Goal: Check status: Check status

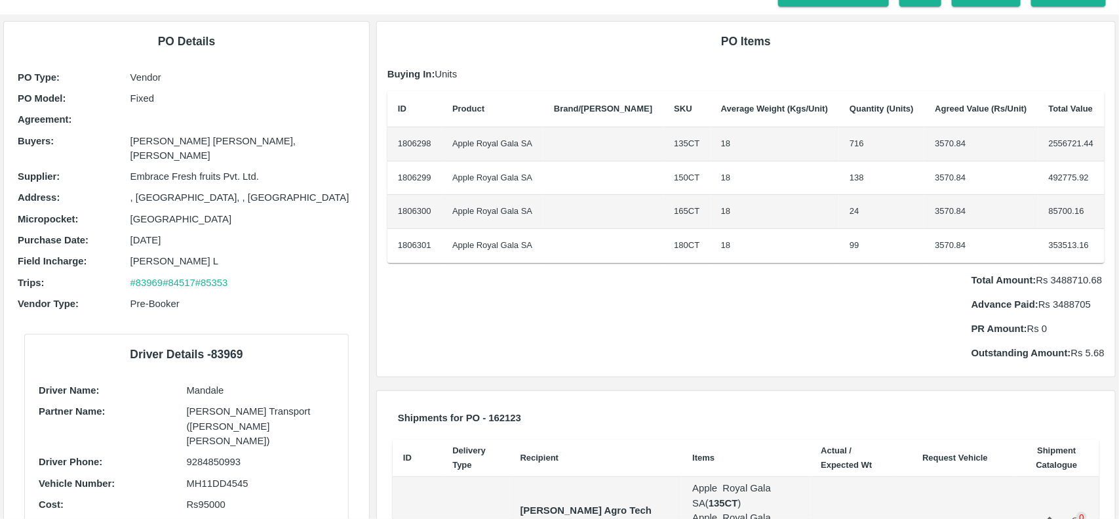
scroll to position [58, 0]
click at [797, 300] on div "Total Amount: Rs 3488710.68 Advance Paid: Rs 3488705 PR Amount: Rs 0 Outstandin…" at bounding box center [745, 311] width 717 height 98
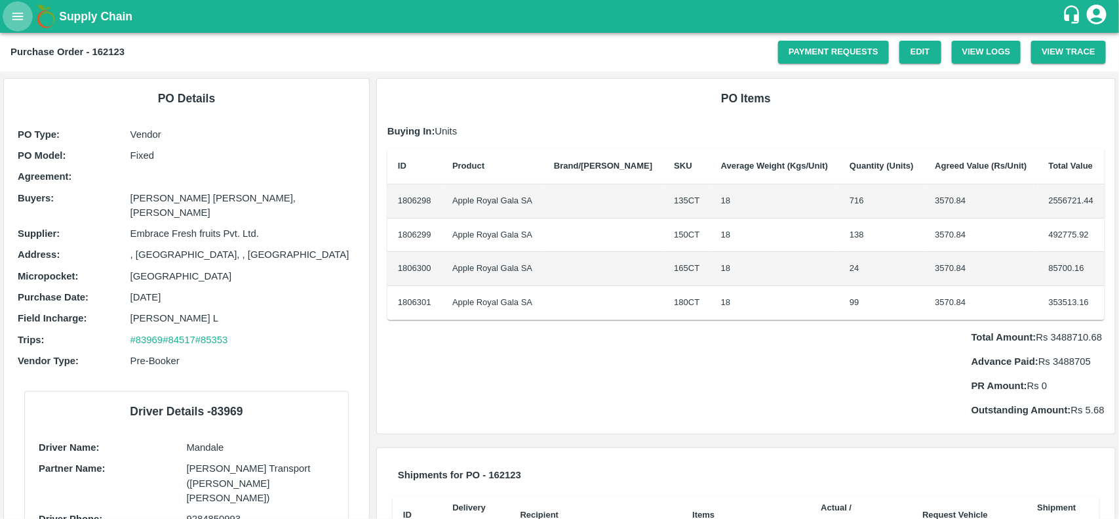
click at [20, 15] on icon "open drawer" at bounding box center [17, 16] width 14 height 14
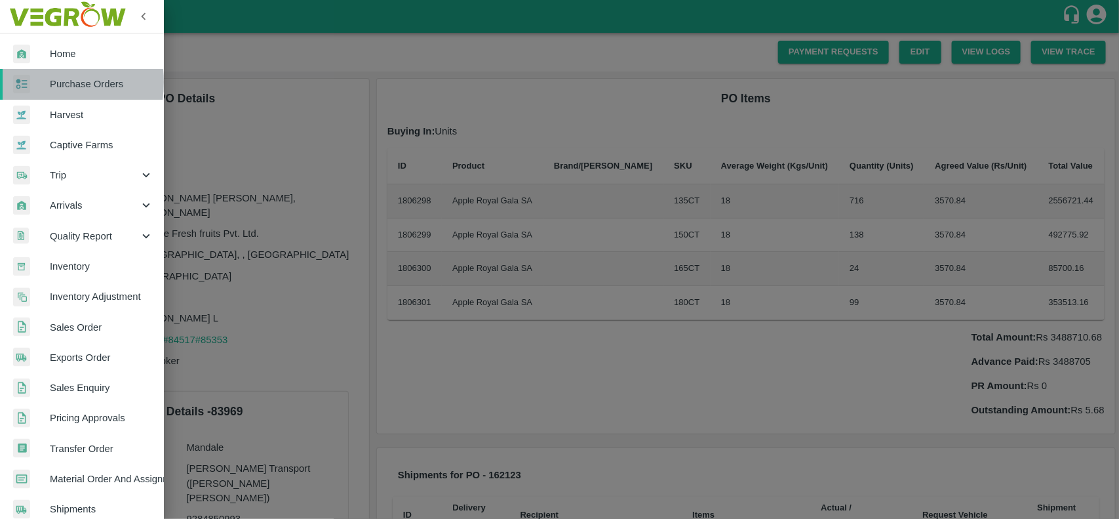
click at [41, 82] on div at bounding box center [31, 84] width 37 height 19
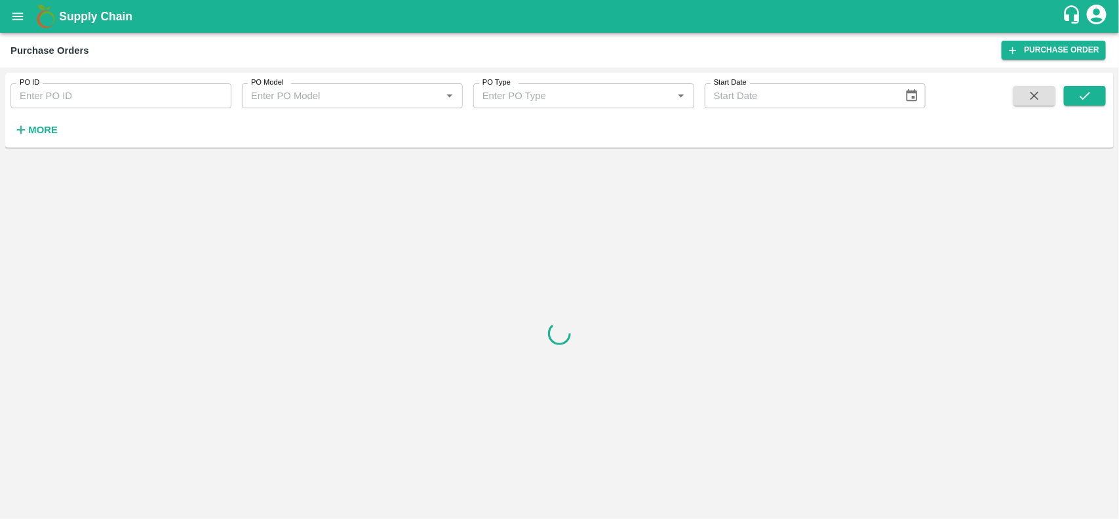
click at [31, 129] on strong "More" at bounding box center [43, 130] width 30 height 10
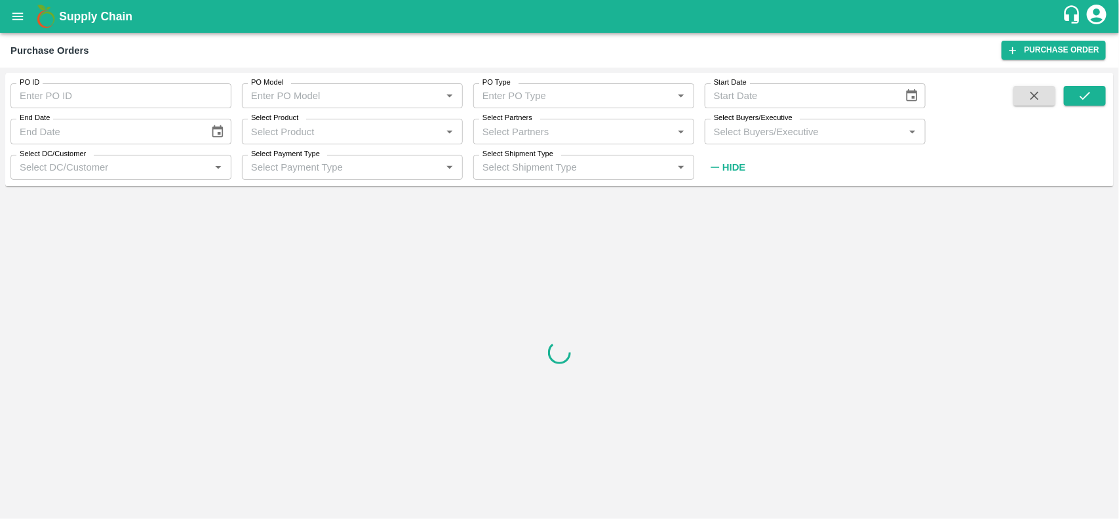
click at [287, 134] on input "Select Product" at bounding box center [341, 131] width 191 height 17
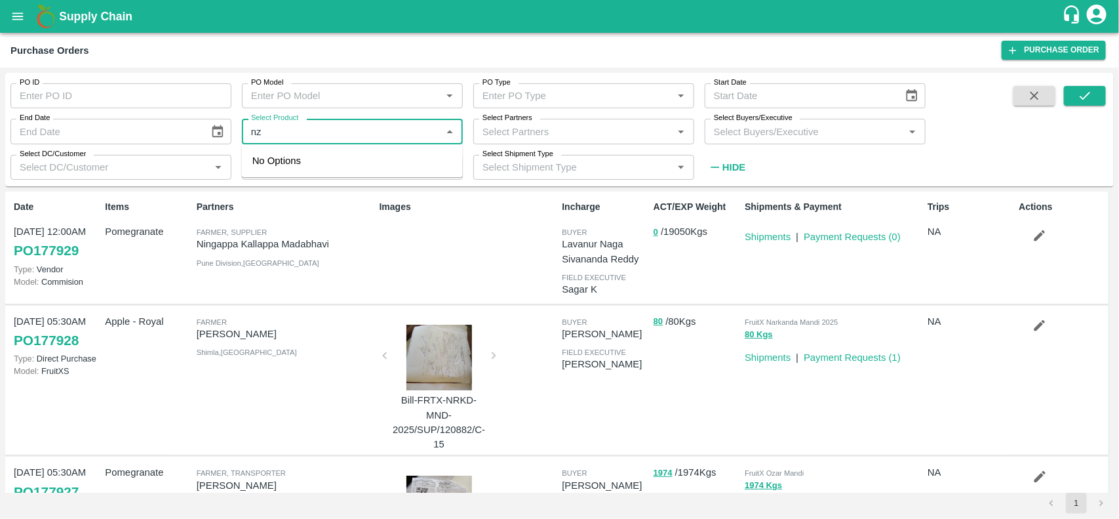
type input "nz"
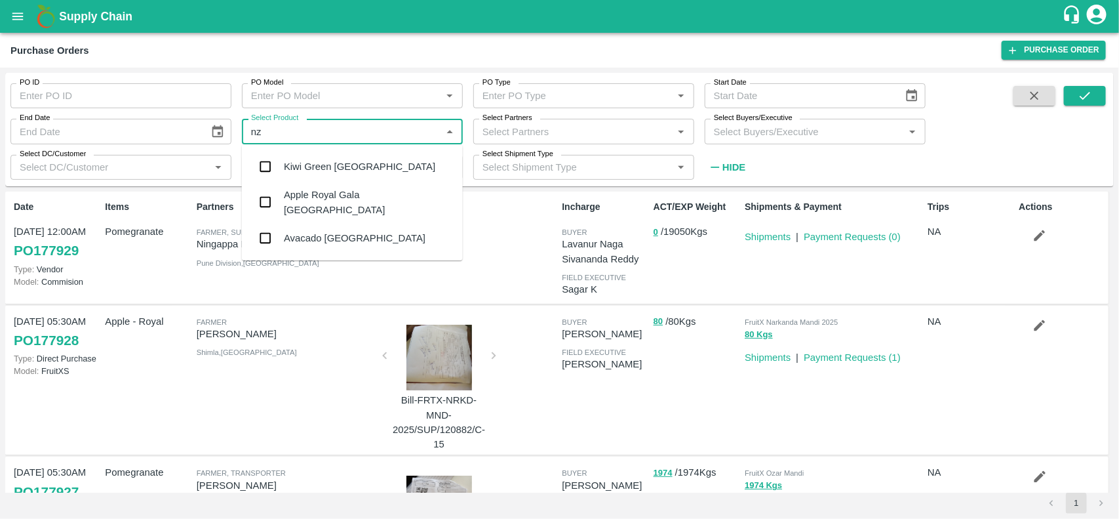
click at [359, 205] on div "Apple Royal Gala NZ" at bounding box center [368, 203] width 169 height 30
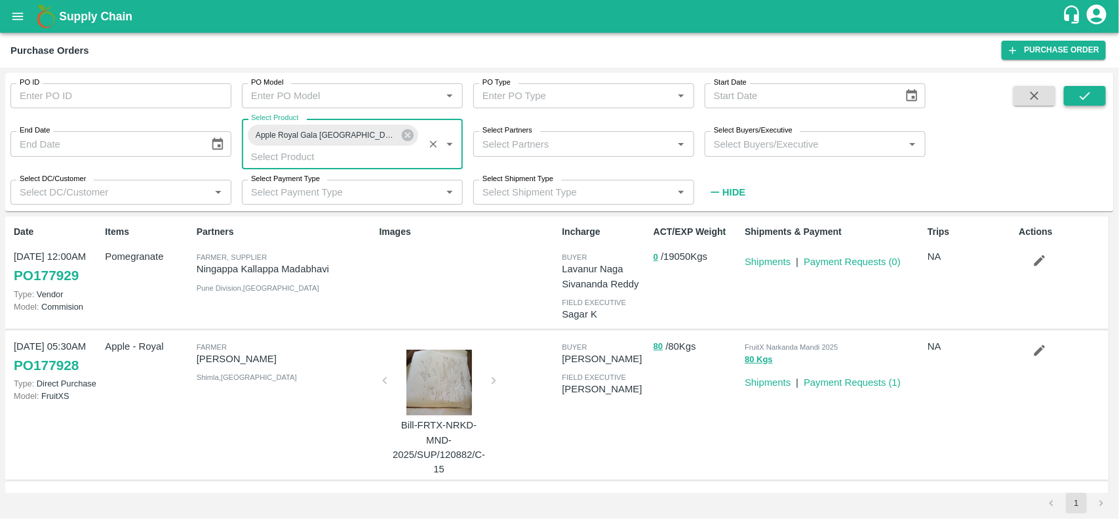
click at [1064, 86] on button "submit" at bounding box center [1085, 96] width 42 height 20
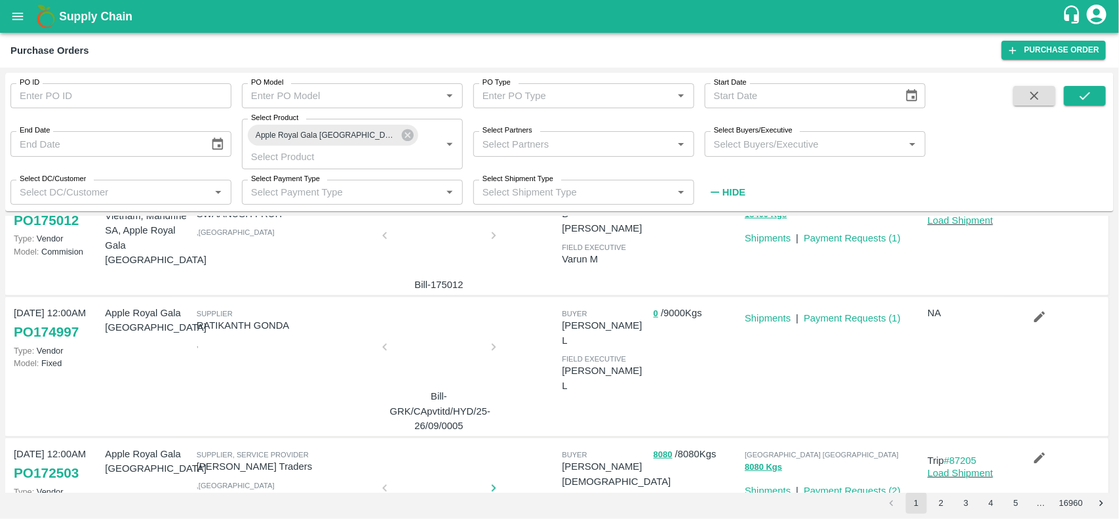
scroll to position [305, 0]
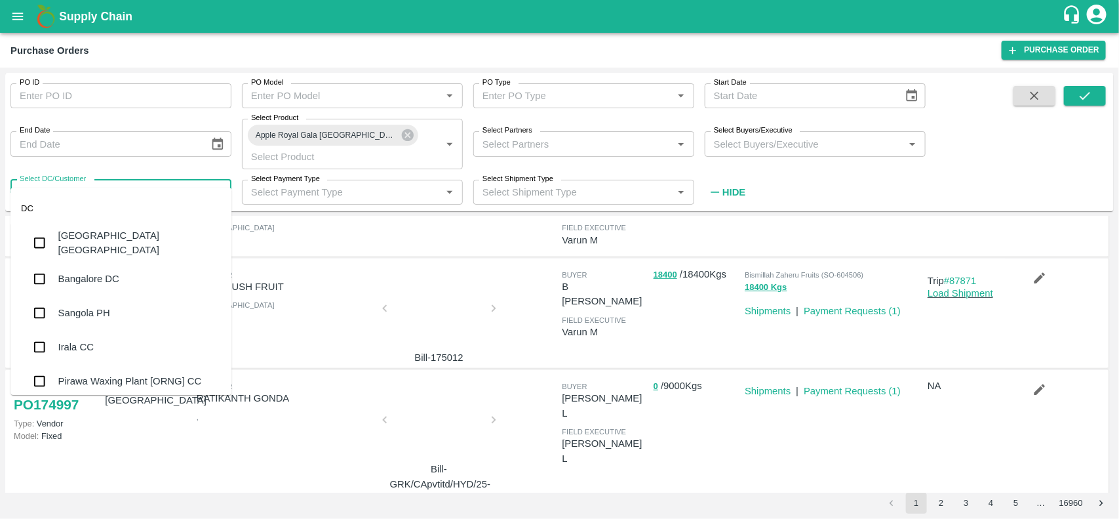
click at [59, 184] on input "Select DC/Customer" at bounding box center [109, 192] width 191 height 17
type input "b"
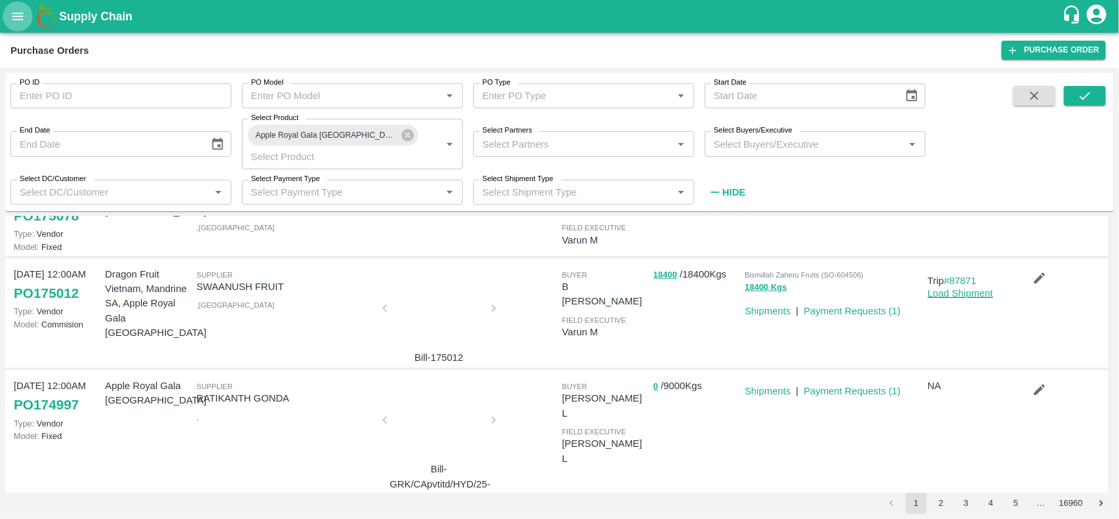
click at [14, 5] on button "open drawer" at bounding box center [18, 16] width 30 height 30
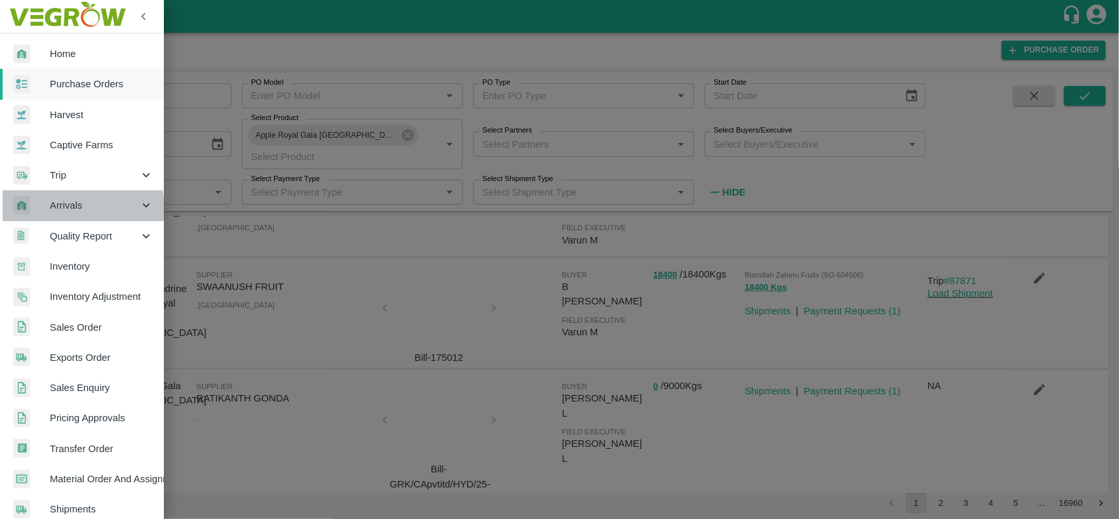
click at [70, 209] on span "Arrivals" at bounding box center [94, 205] width 89 height 14
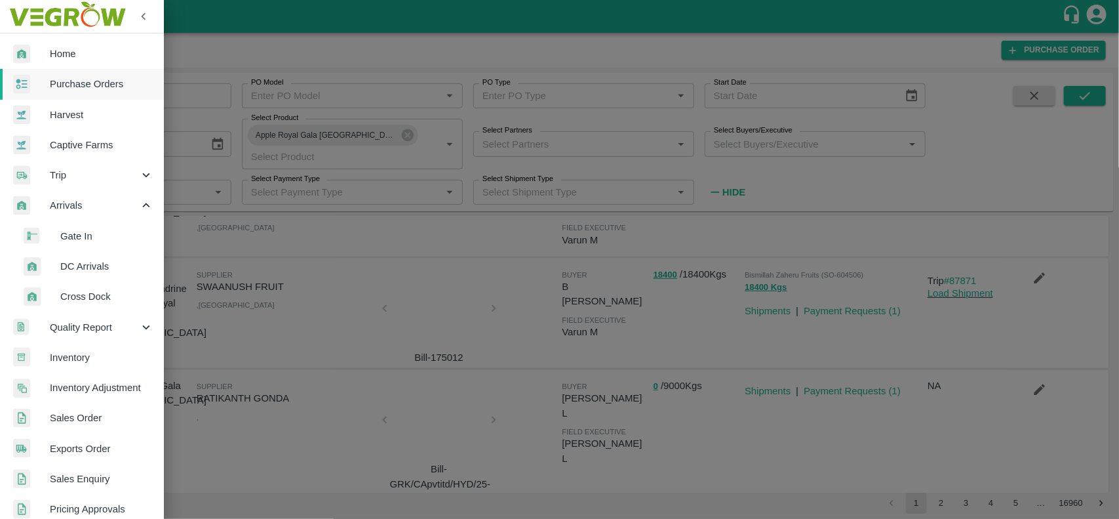
click at [89, 263] on span "DC Arrivals" at bounding box center [106, 266] width 93 height 14
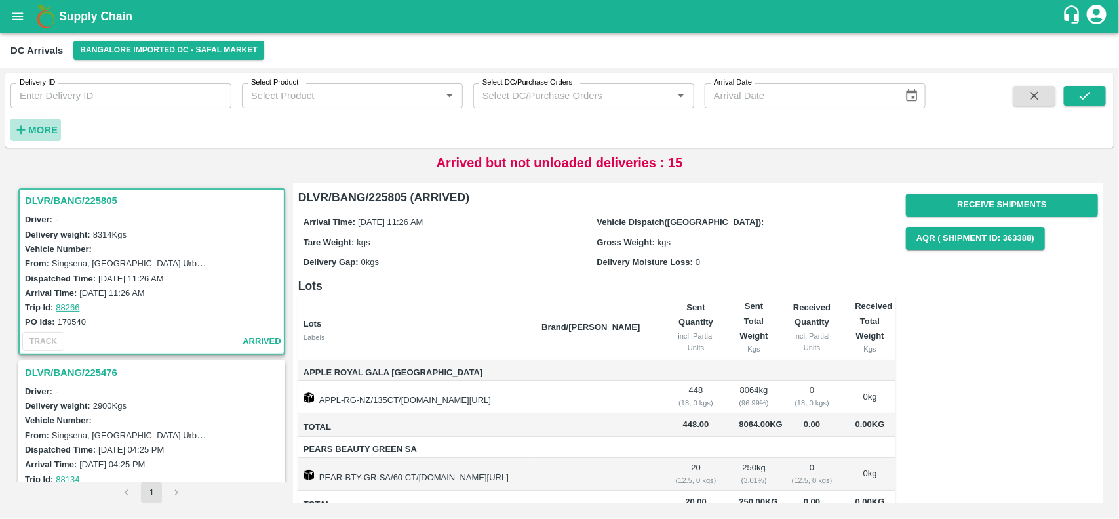
click at [18, 131] on icon "button" at bounding box center [21, 130] width 14 height 14
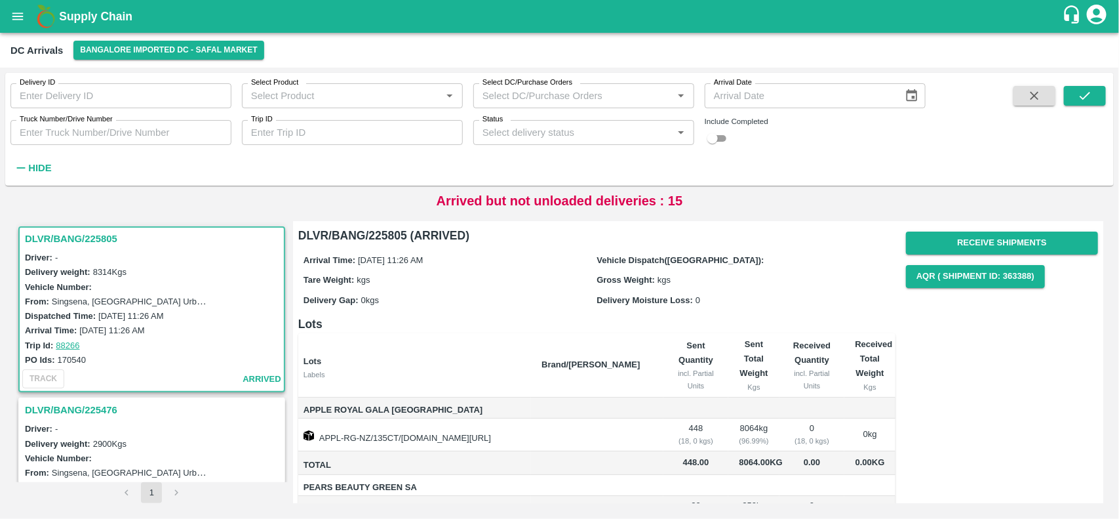
click at [365, 102] on input "Select Product" at bounding box center [341, 95] width 191 height 17
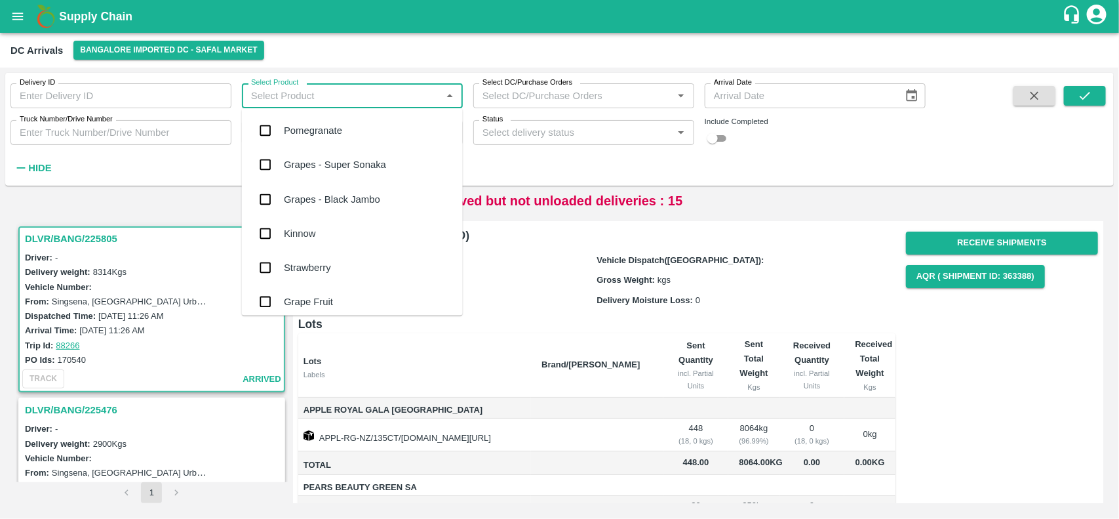
type input "n"
type input "NZ"
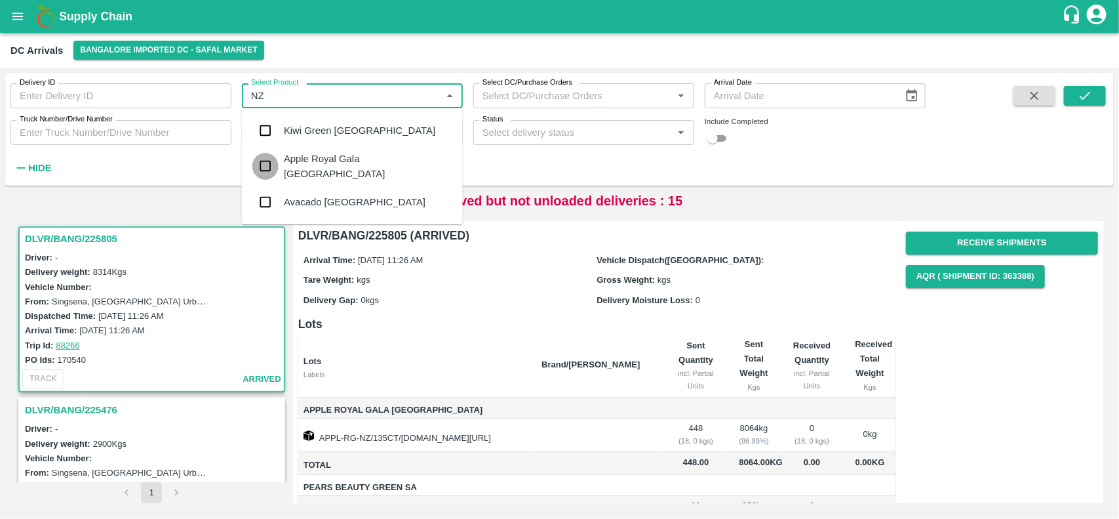
click at [258, 163] on input "checkbox" at bounding box center [265, 166] width 26 height 26
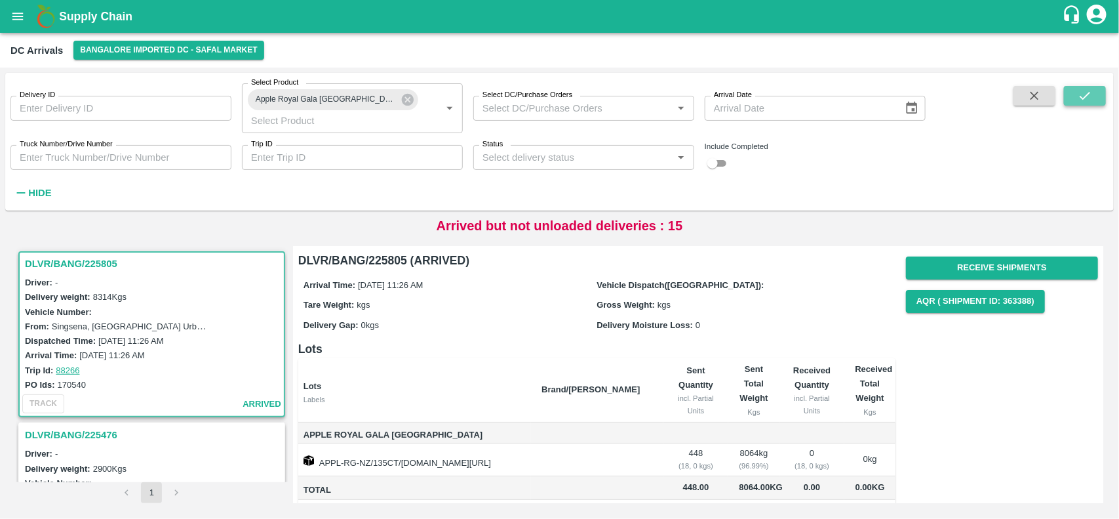
click at [1092, 100] on icon "submit" at bounding box center [1085, 96] width 14 height 14
click at [64, 255] on h3 "DLVR/BANG/225805" at bounding box center [154, 263] width 258 height 17
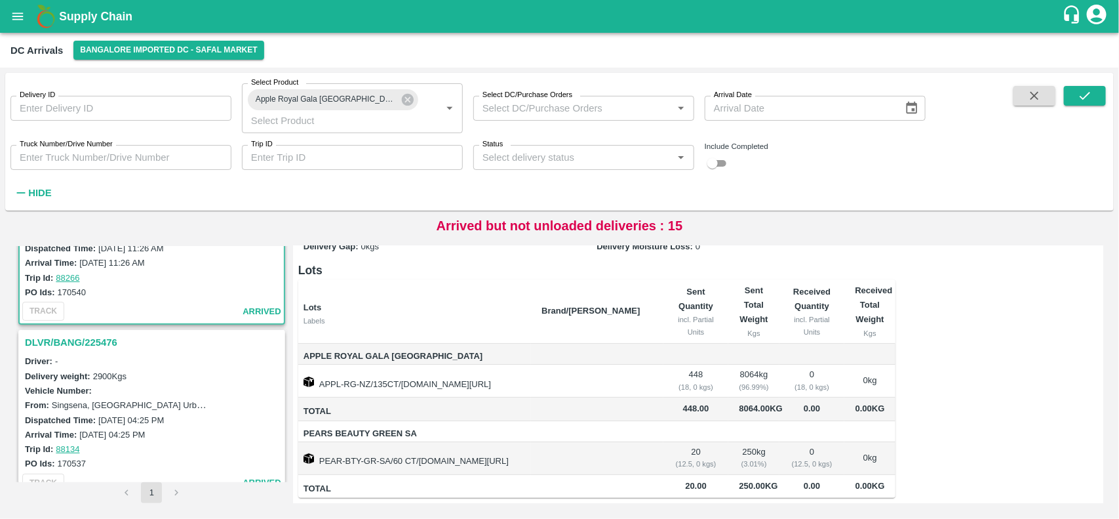
scroll to position [100, 0]
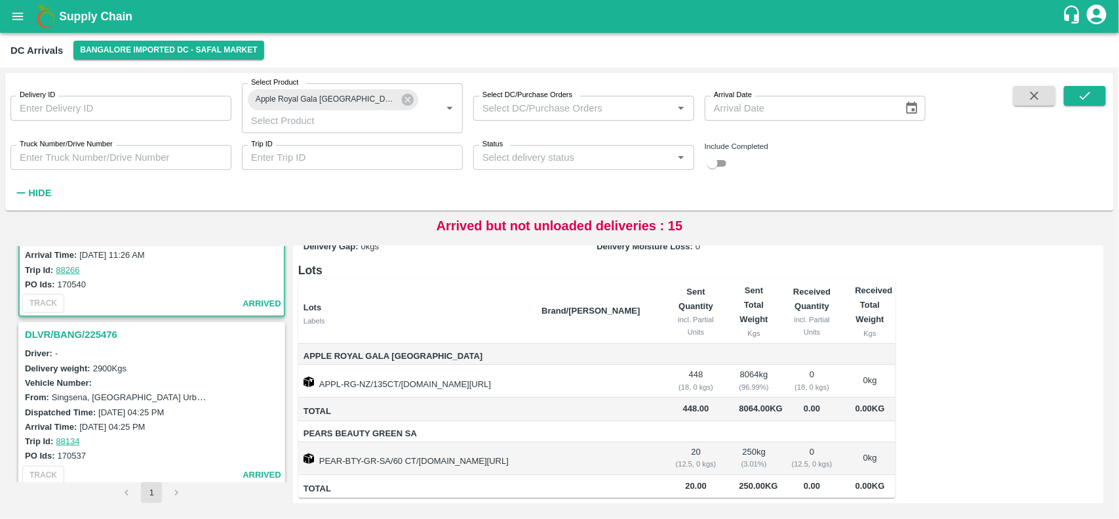
click at [97, 326] on h3 "DLVR/BANG/225476" at bounding box center [154, 334] width 258 height 17
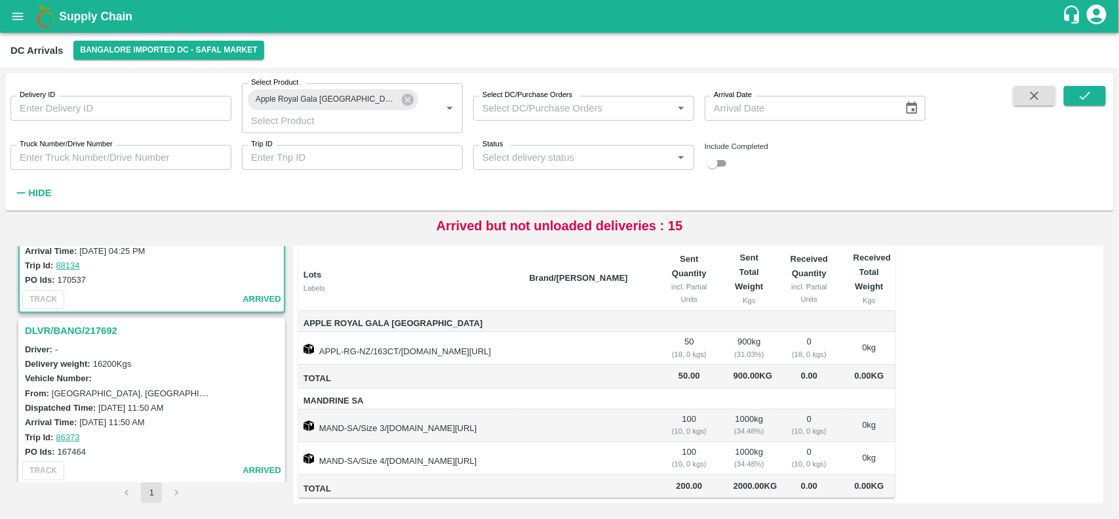
scroll to position [277, 0]
click at [54, 321] on h3 "DLVR/BANG/217692" at bounding box center [154, 329] width 258 height 17
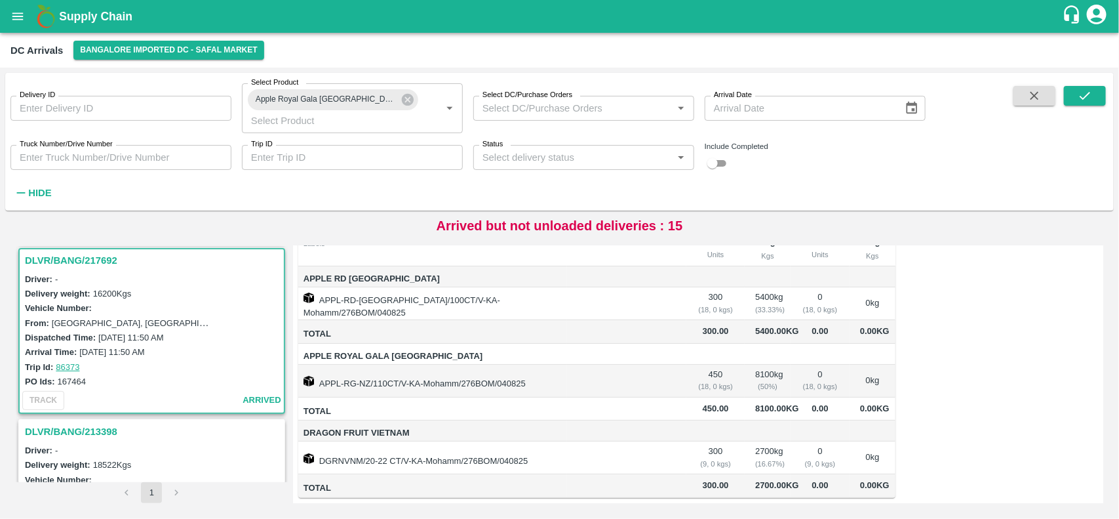
scroll to position [184, 0]
click at [66, 252] on h3 "DLVR/BANG/217692" at bounding box center [154, 260] width 258 height 17
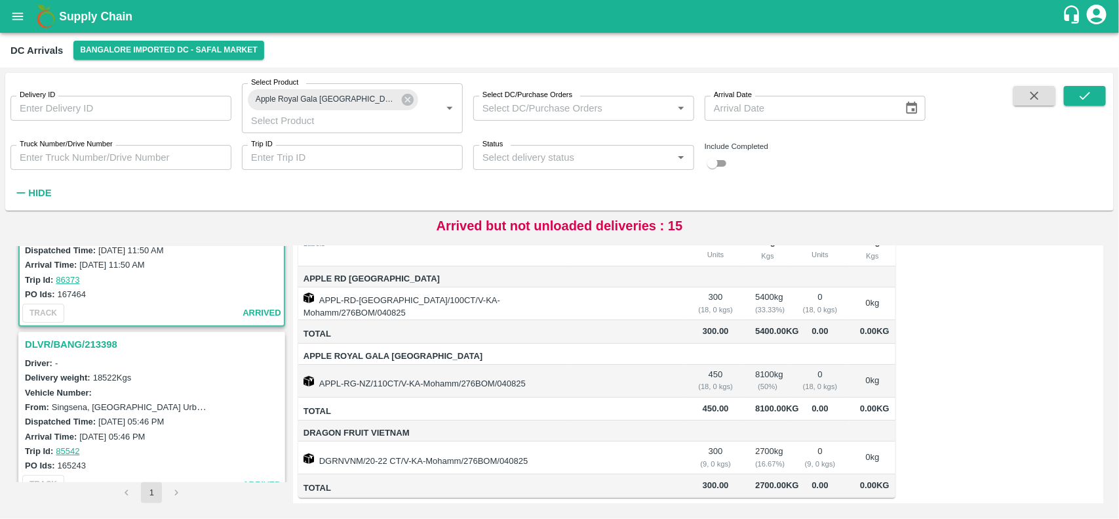
click at [60, 336] on h3 "DLVR/BANG/213398" at bounding box center [154, 344] width 258 height 17
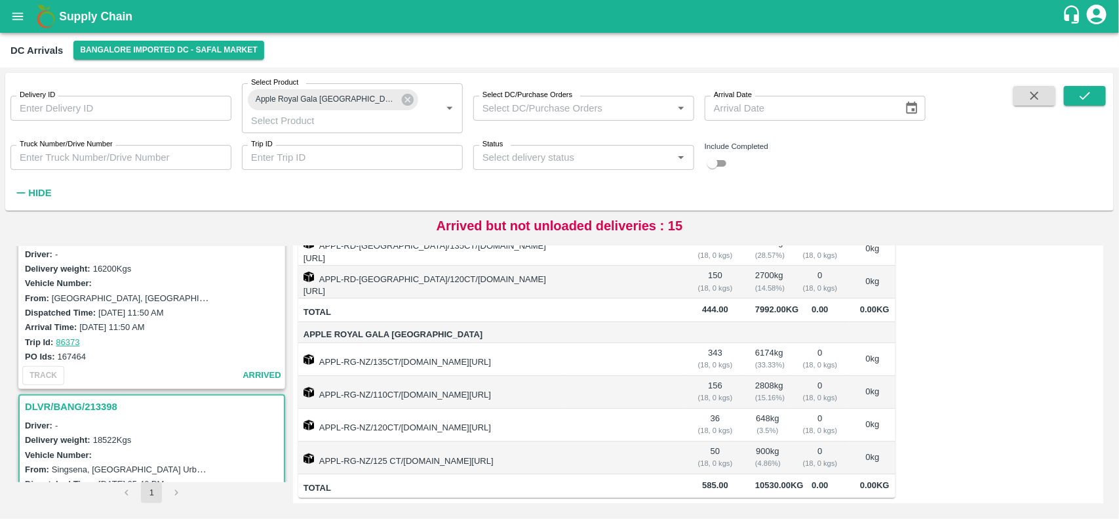
scroll to position [365, 0]
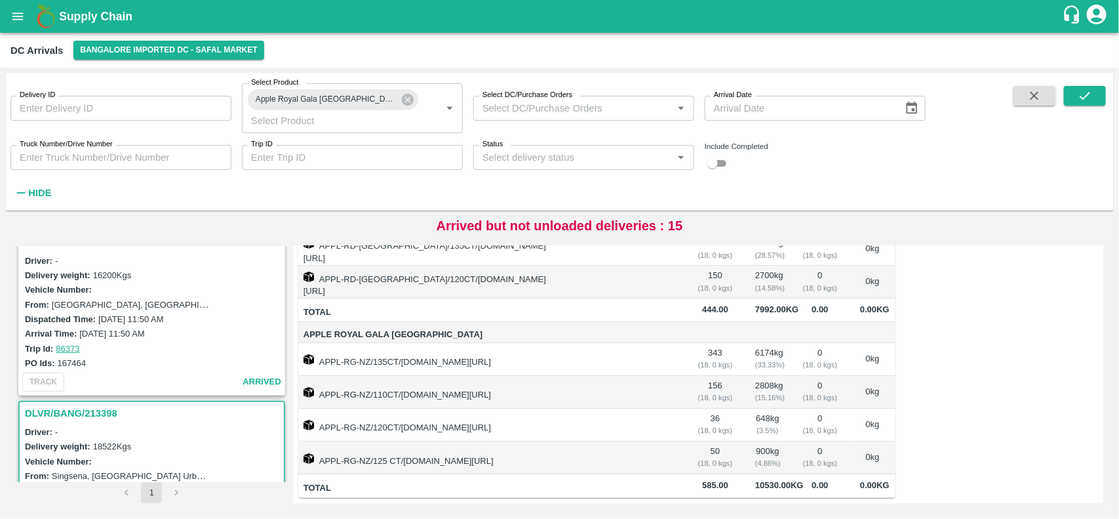
click at [82, 405] on h3 "DLVR/BANG/213398" at bounding box center [154, 413] width 258 height 17
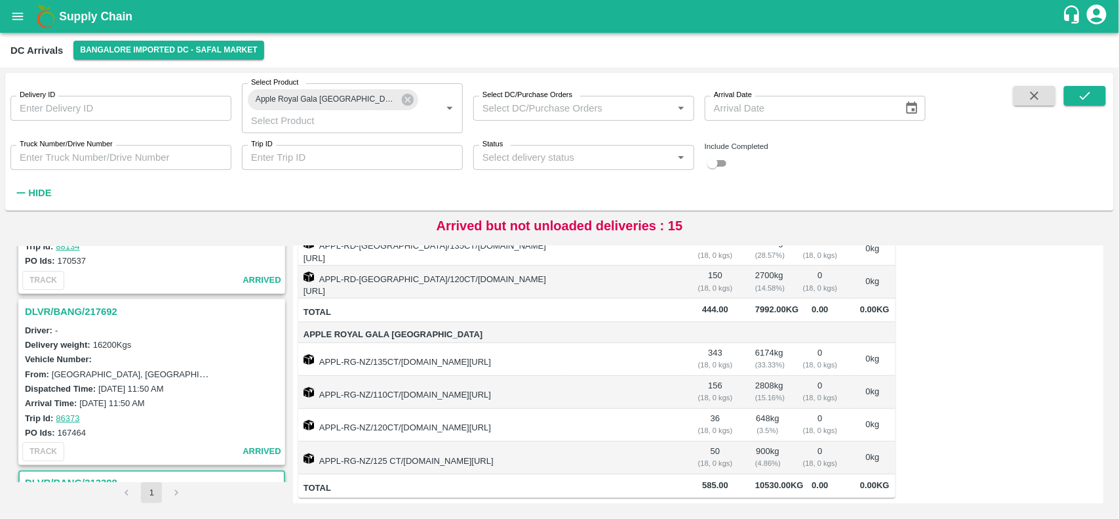
scroll to position [294, 0]
click at [69, 304] on h3 "DLVR/BANG/217692" at bounding box center [154, 312] width 258 height 17
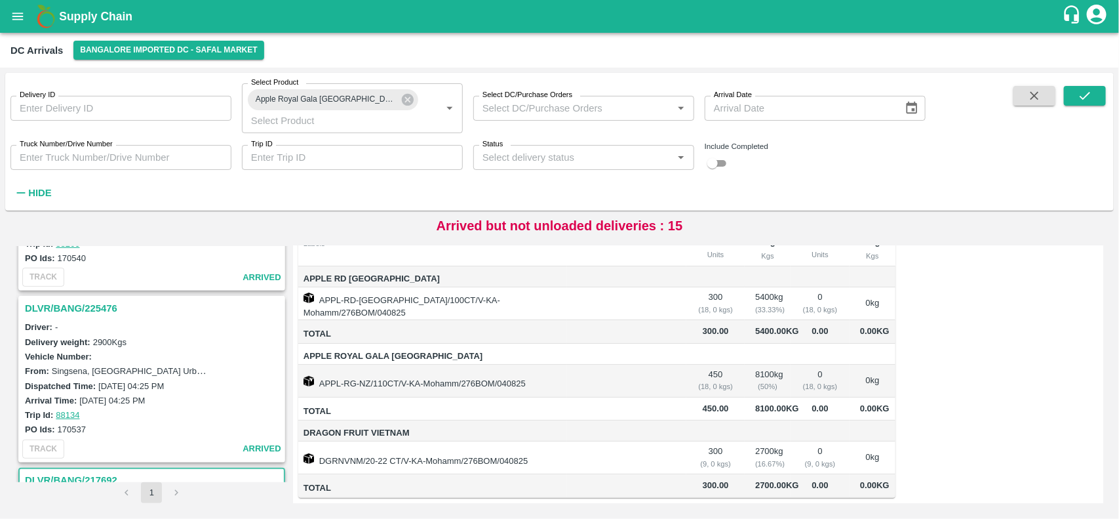
scroll to position [125, 0]
click at [71, 302] on h3 "DLVR/BANG/225476" at bounding box center [154, 310] width 258 height 17
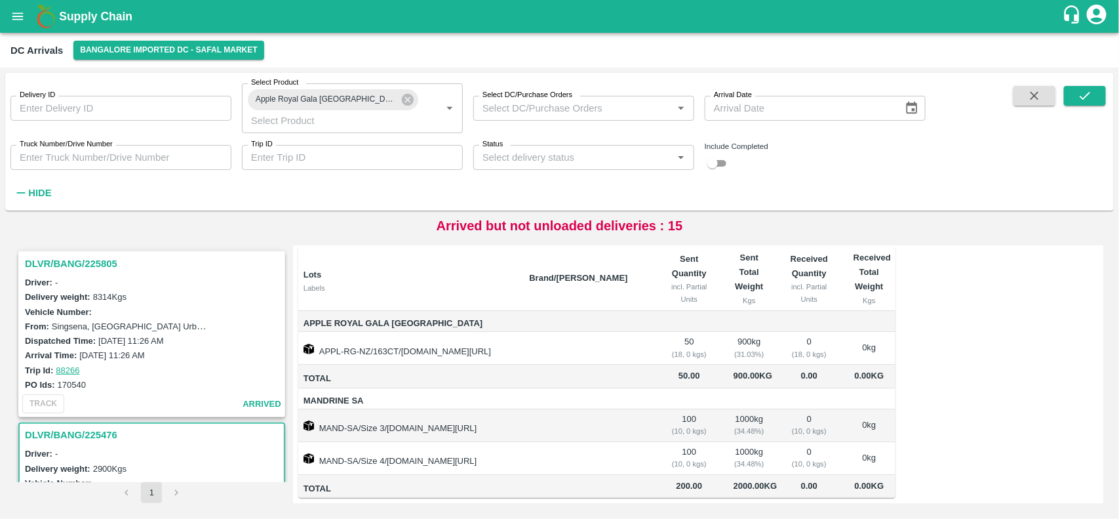
click at [60, 255] on h3 "DLVR/BANG/225805" at bounding box center [154, 263] width 258 height 17
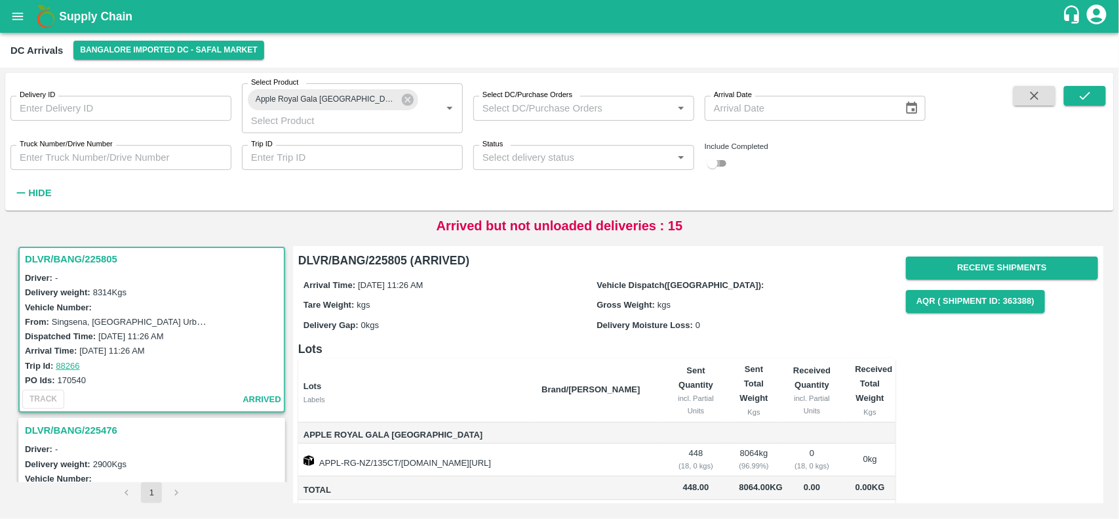
click at [715, 155] on input "checkbox" at bounding box center [712, 163] width 47 height 16
checkbox input "true"
click at [1079, 102] on icon "submit" at bounding box center [1085, 96] width 14 height 14
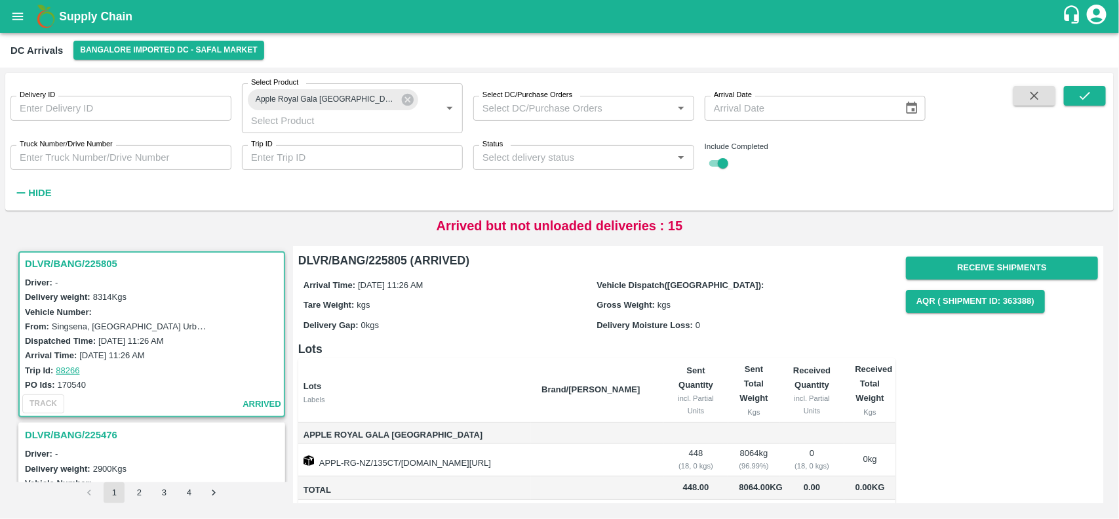
click at [62, 255] on h3 "DLVR/BANG/225805" at bounding box center [154, 263] width 258 height 17
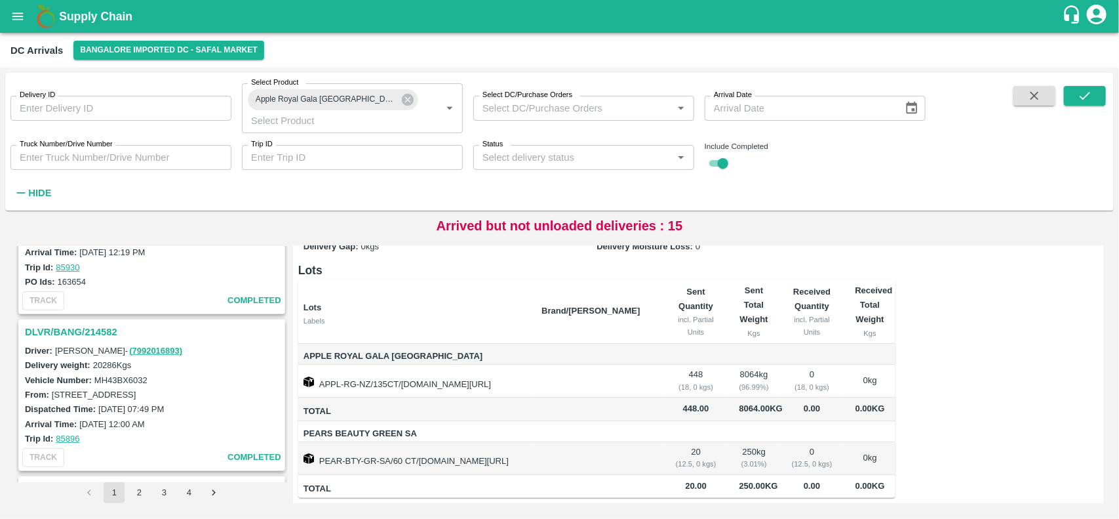
click at [132, 492] on button "2" at bounding box center [139, 492] width 21 height 21
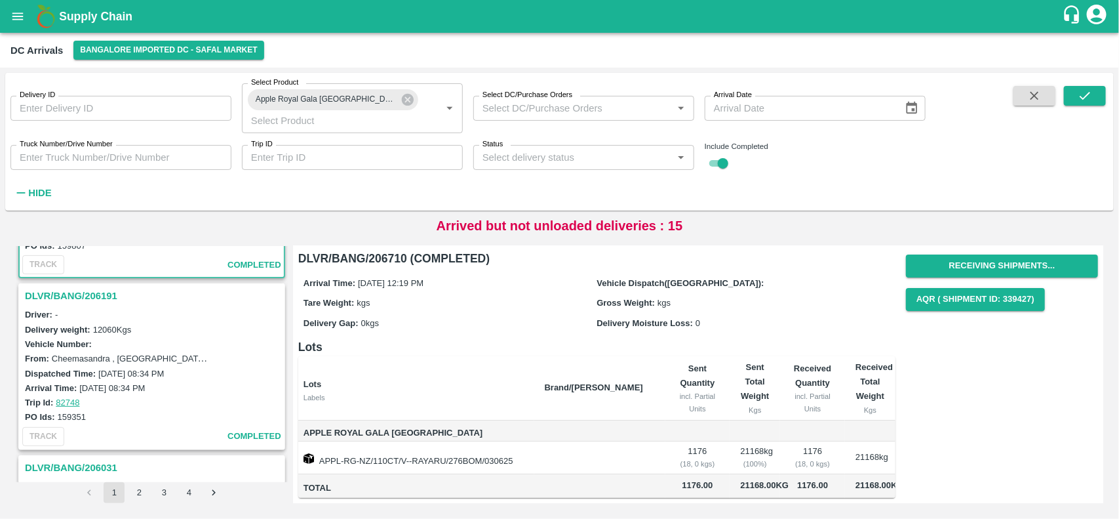
scroll to position [140, 0]
click at [74, 287] on h3 "DLVR/BANG/206191" at bounding box center [154, 295] width 258 height 17
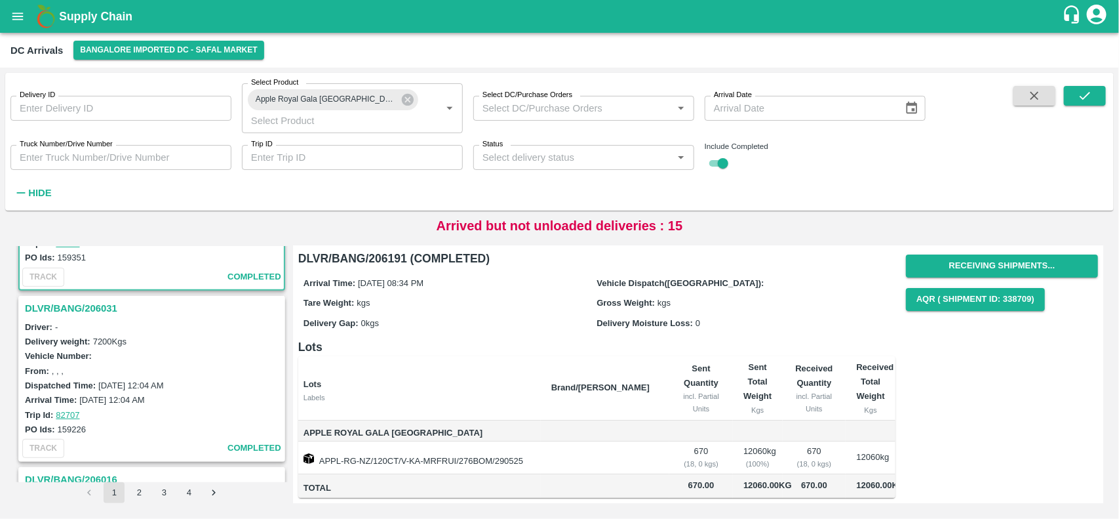
click at [83, 300] on h3 "DLVR/BANG/206031" at bounding box center [154, 308] width 258 height 17
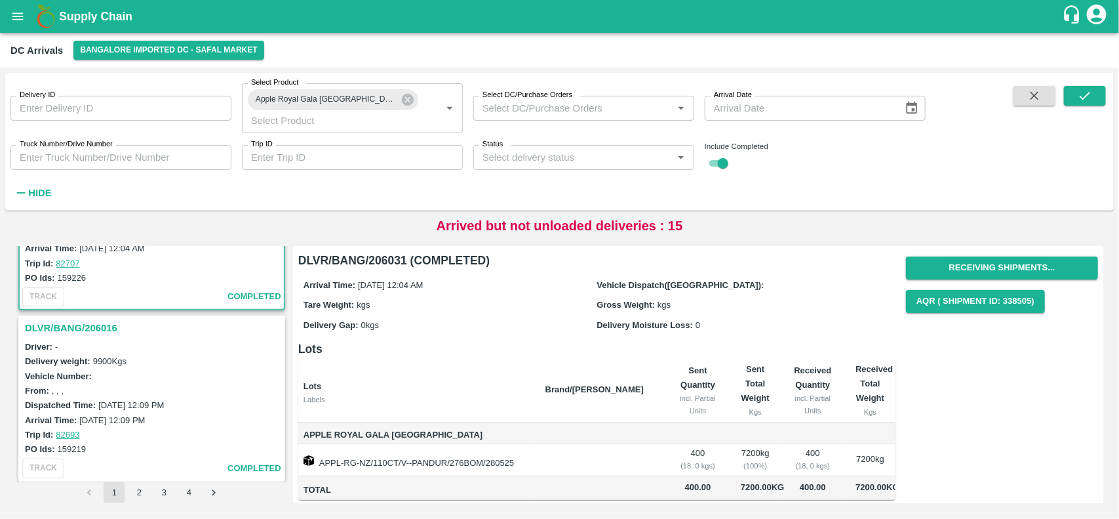
click at [60, 319] on h3 "DLVR/BANG/206016" at bounding box center [154, 327] width 258 height 17
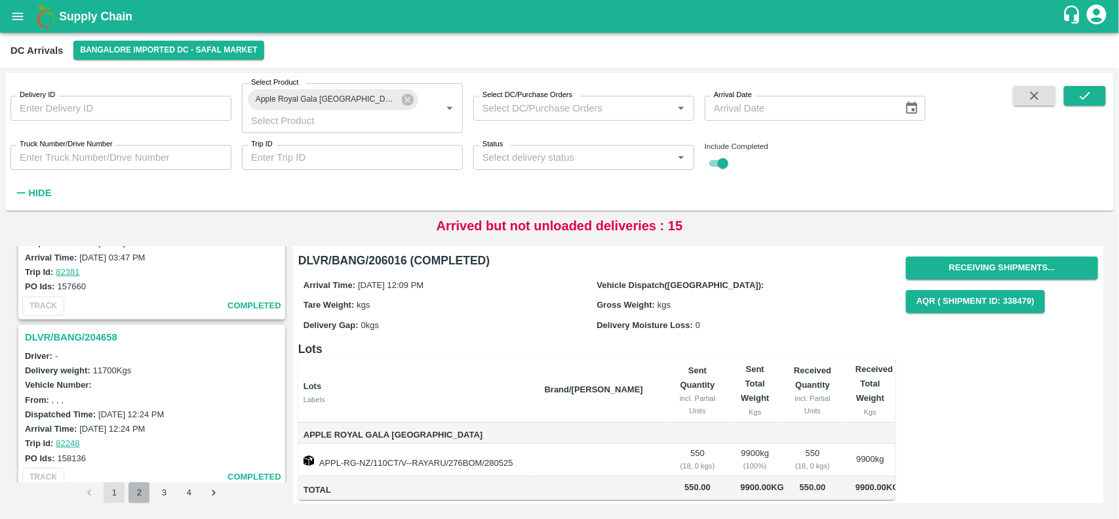
click at [134, 487] on button "2" at bounding box center [139, 492] width 21 height 21
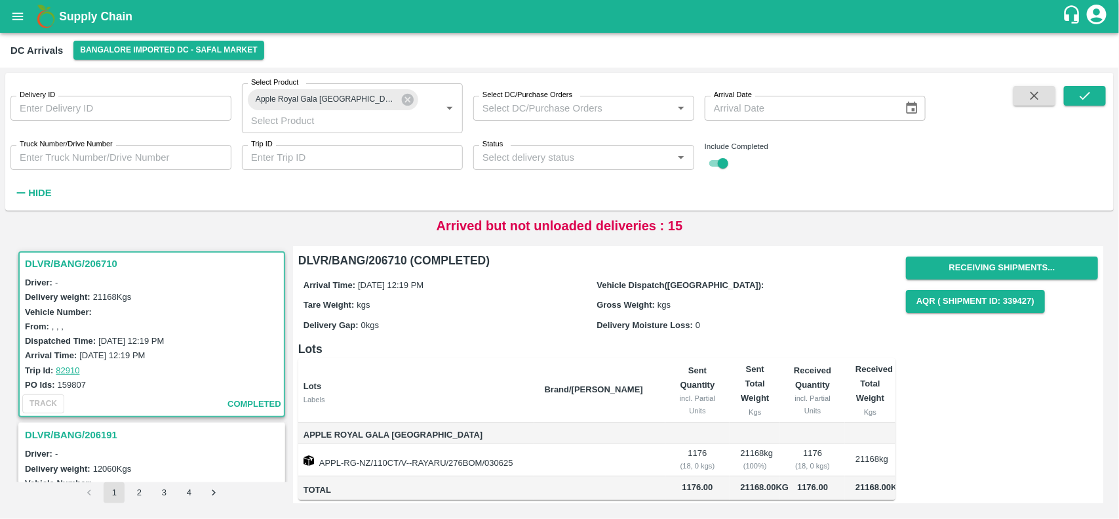
click at [72, 255] on h3 "DLVR/BANG/206710" at bounding box center [154, 263] width 258 height 17
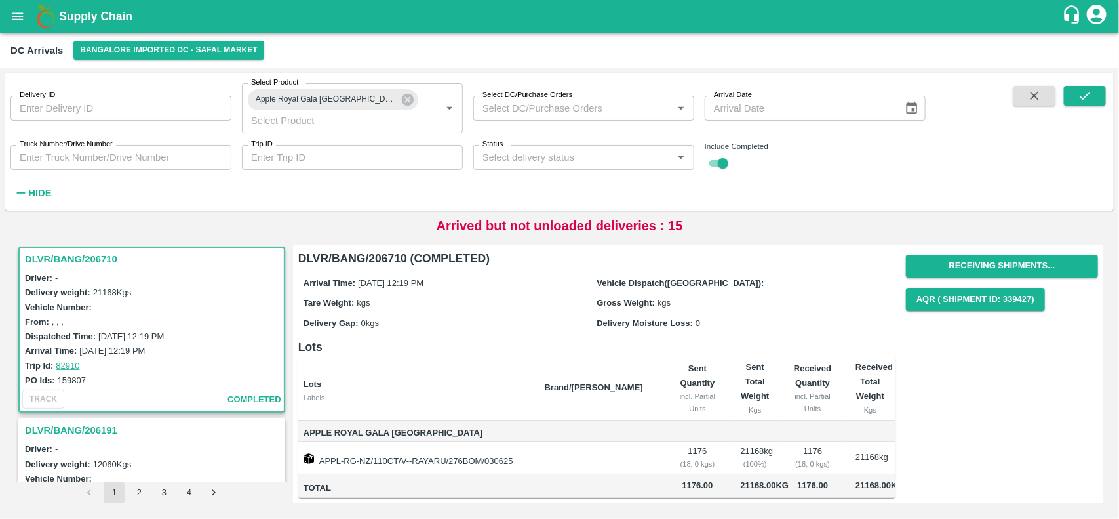
click at [70, 422] on h3 "DLVR/BANG/206191" at bounding box center [154, 430] width 258 height 17
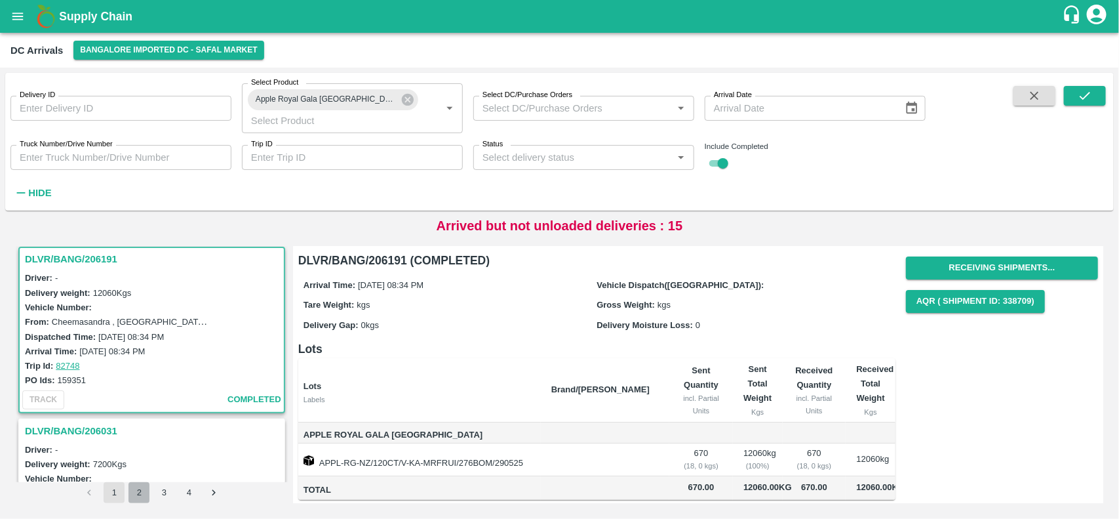
click at [135, 496] on button "2" at bounding box center [139, 492] width 21 height 21
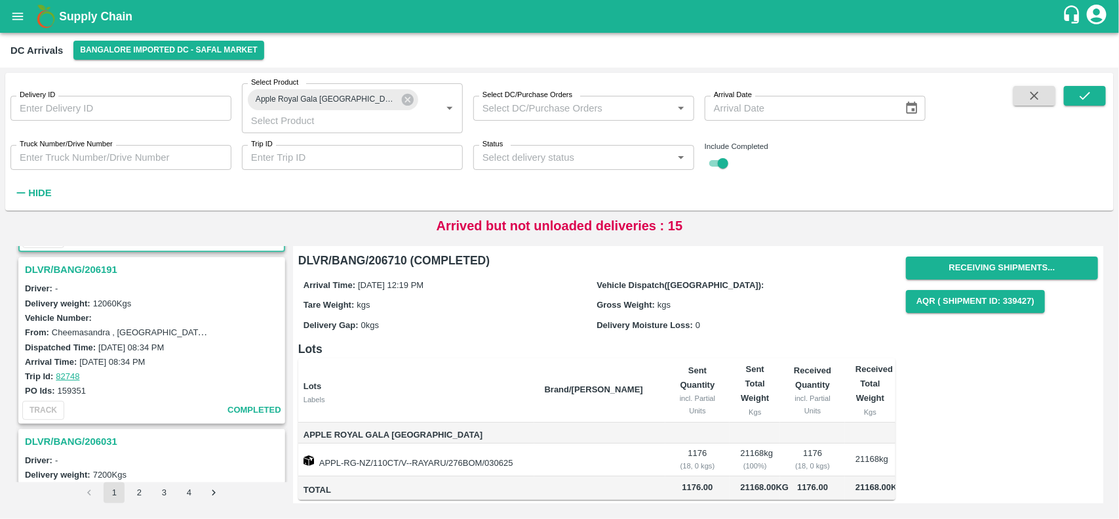
click at [83, 261] on h3 "DLVR/BANG/206191" at bounding box center [154, 269] width 258 height 17
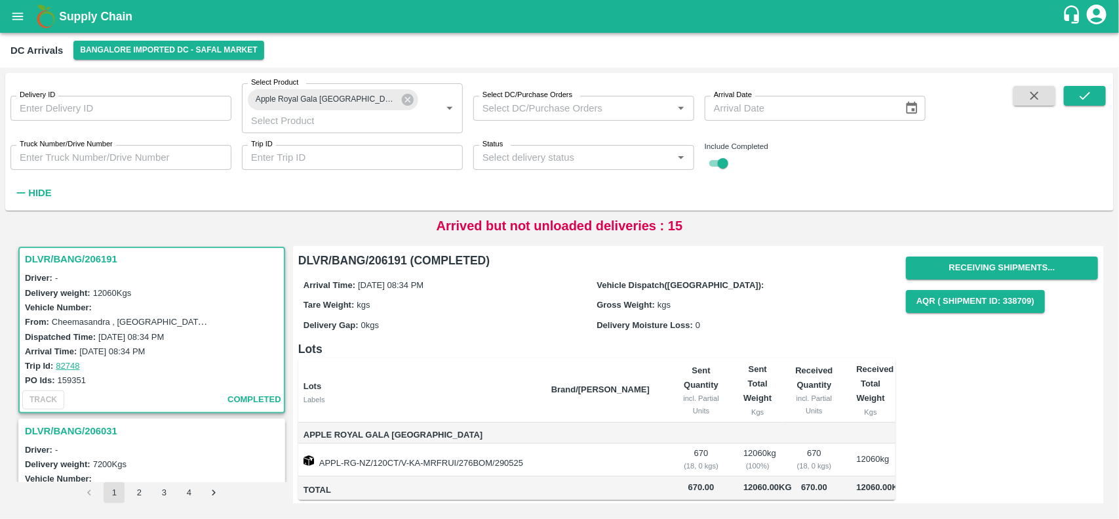
click at [296, 366] on div "DLVR/BANG/206191 (COMPLETED) Arrival Time: 29 May 2025, 08:34 PM Vehicle Dispat…" at bounding box center [592, 370] width 608 height 259
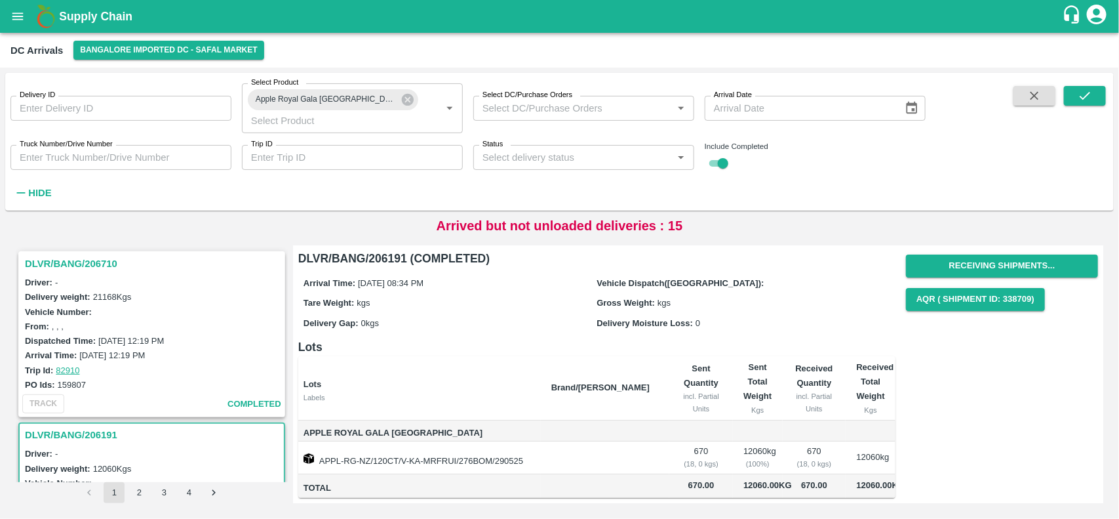
click at [98, 255] on h3 "DLVR/BANG/206710" at bounding box center [154, 263] width 258 height 17
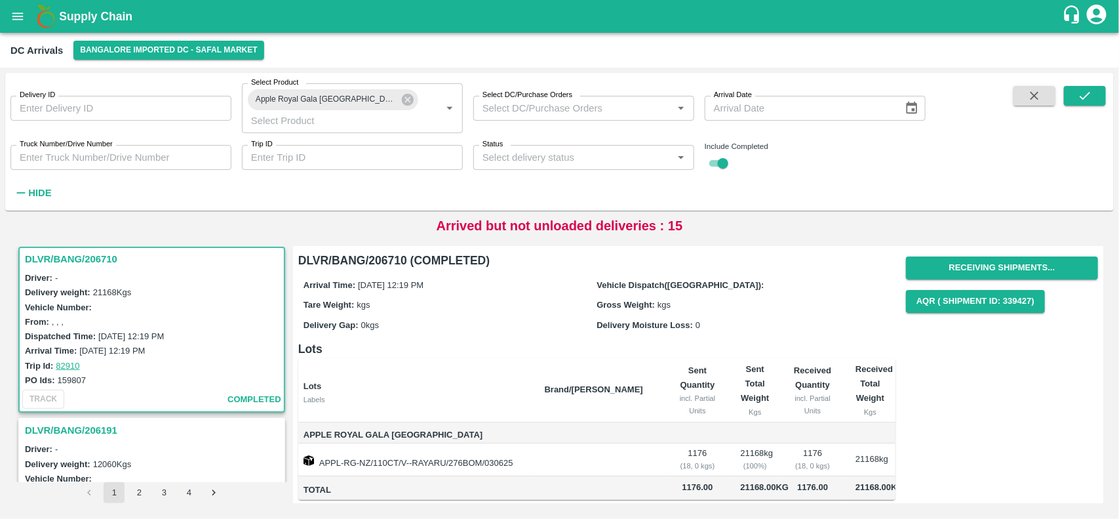
scroll to position [11, 0]
